Goal: Find specific page/section: Find specific page/section

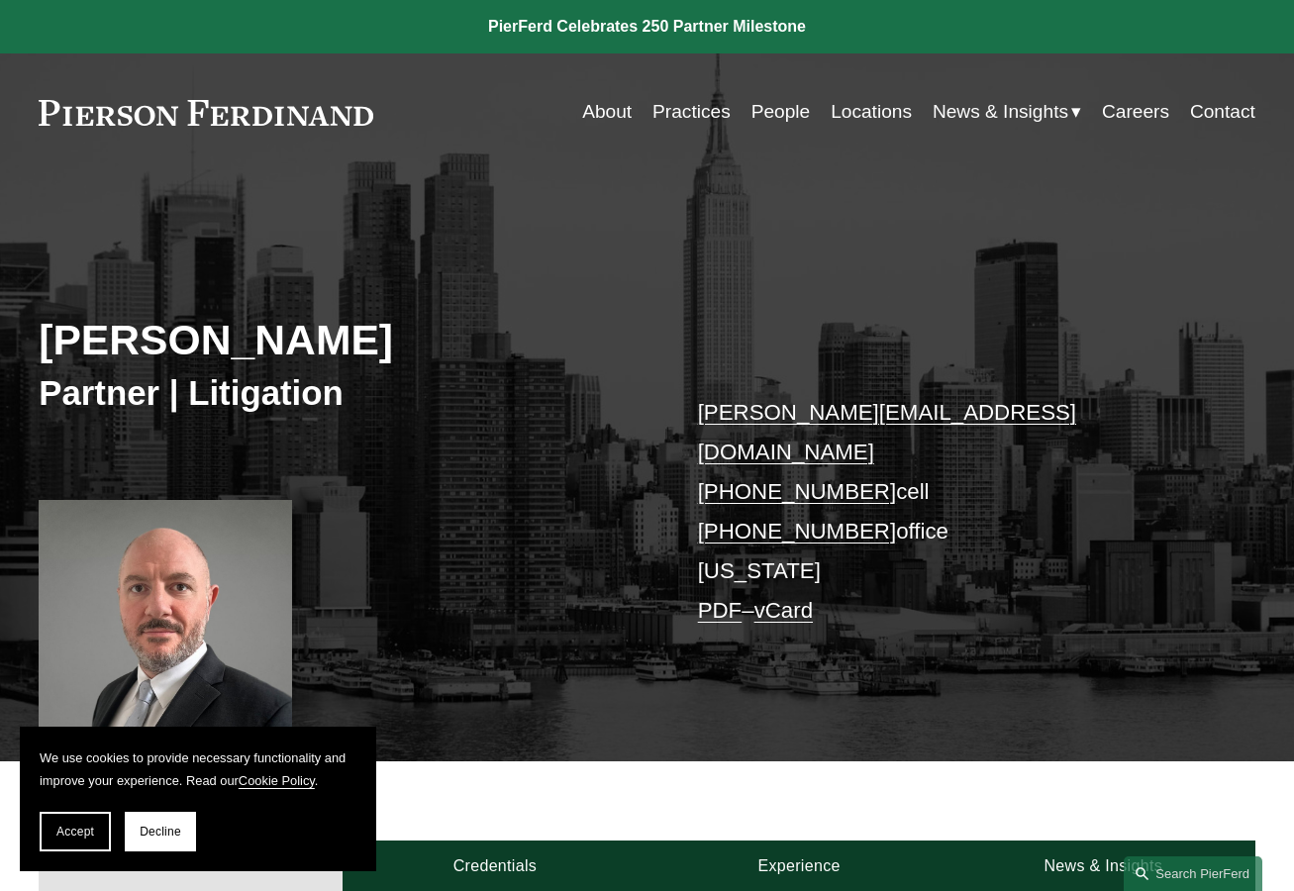
click at [766, 116] on link "People" at bounding box center [780, 112] width 59 height 38
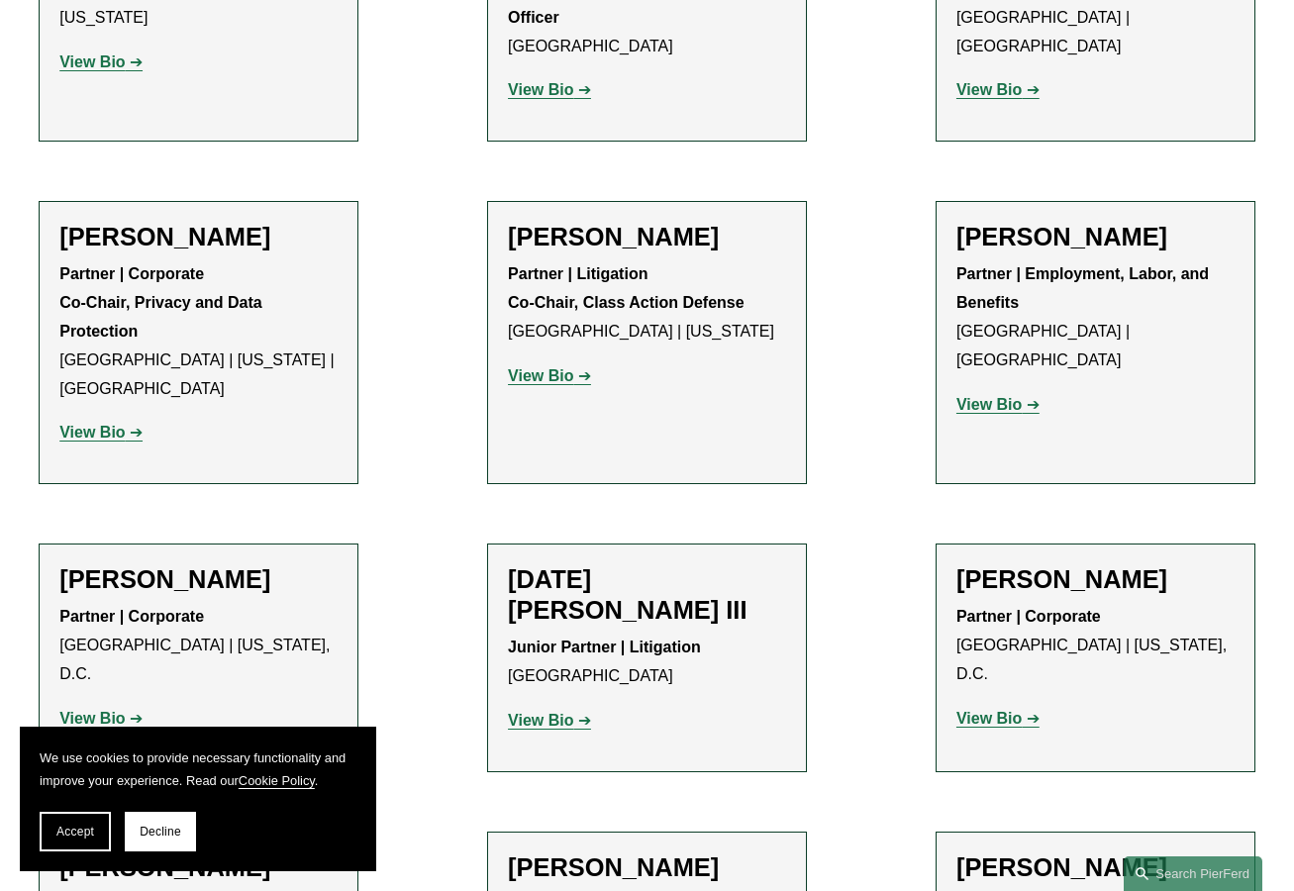
scroll to position [19850, 0]
